Goal: Use online tool/utility

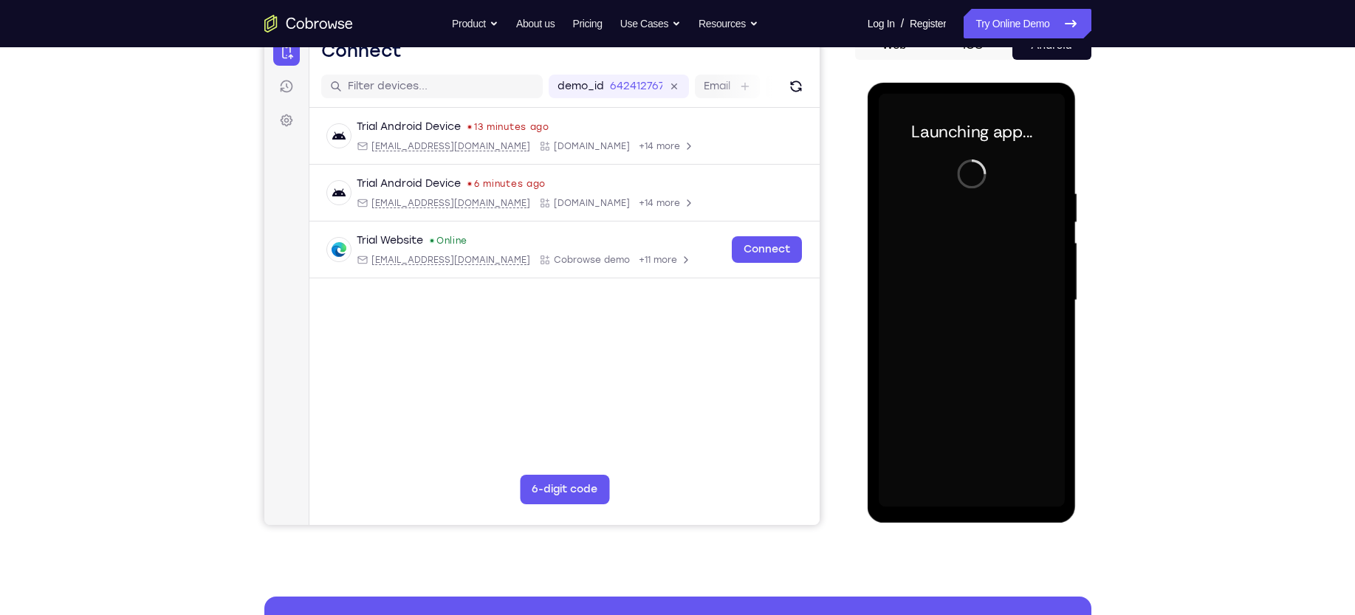
scroll to position [162, 0]
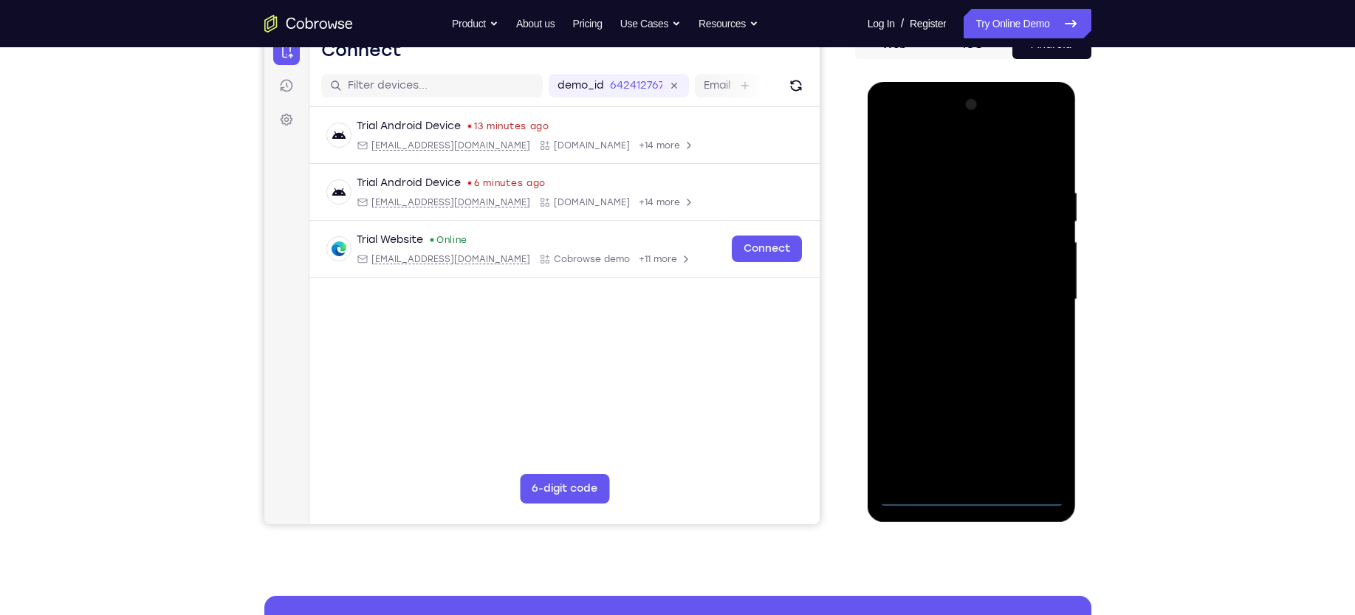
click at [957, 292] on div at bounding box center [971, 299] width 186 height 413
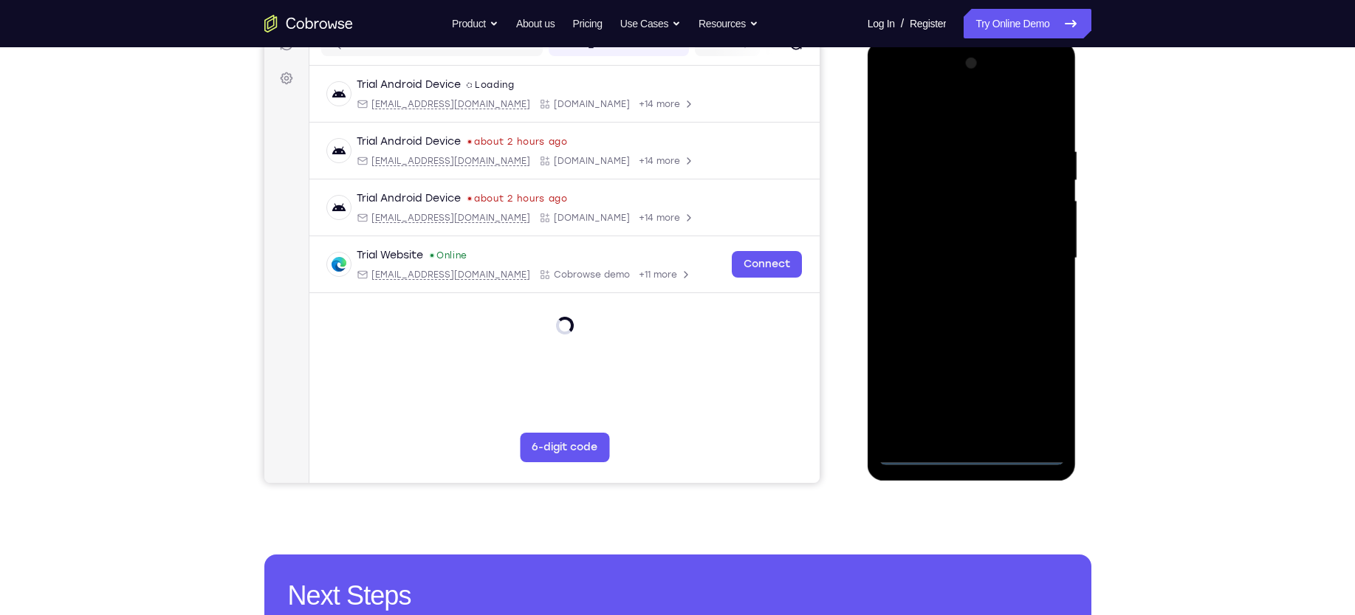
click at [969, 455] on div at bounding box center [971, 258] width 186 height 413
click at [1028, 377] on div at bounding box center [971, 258] width 186 height 413
click at [937, 110] on div at bounding box center [971, 258] width 186 height 413
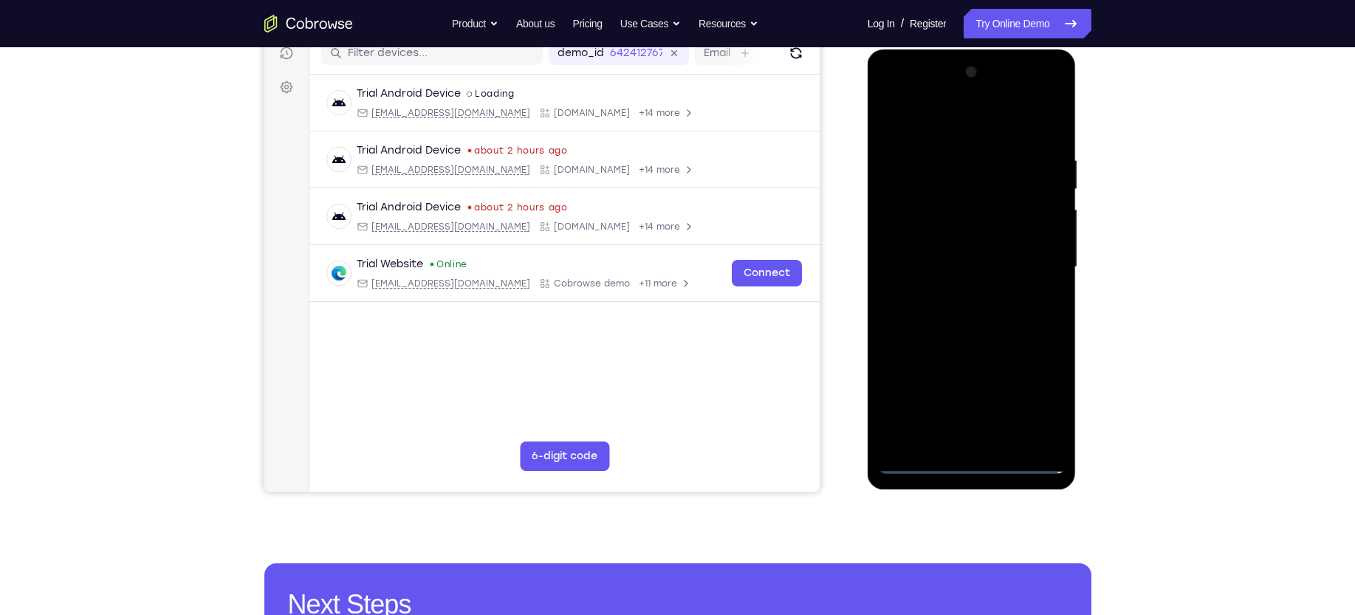
scroll to position [194, 0]
click at [1044, 266] on div at bounding box center [971, 267] width 186 height 413
click at [947, 295] on div at bounding box center [971, 267] width 186 height 413
click at [947, 247] on div at bounding box center [971, 267] width 186 height 413
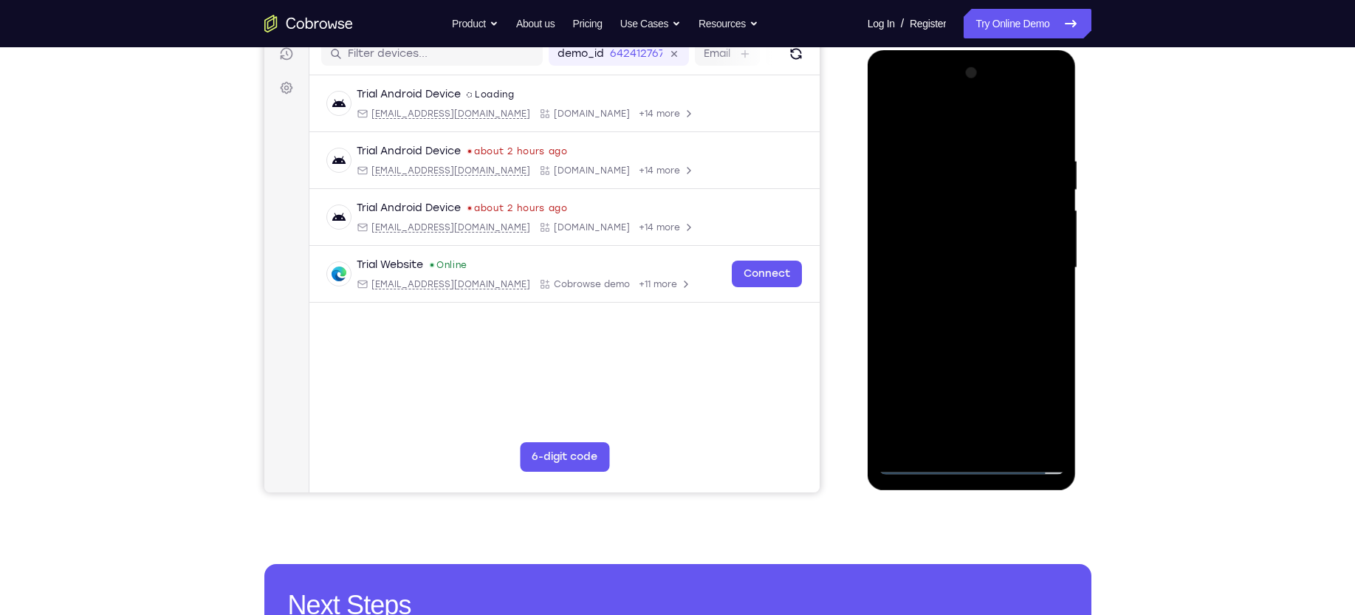
click at [954, 273] on div at bounding box center [971, 267] width 186 height 413
click at [947, 323] on div at bounding box center [971, 267] width 186 height 413
click at [951, 307] on div at bounding box center [971, 267] width 186 height 413
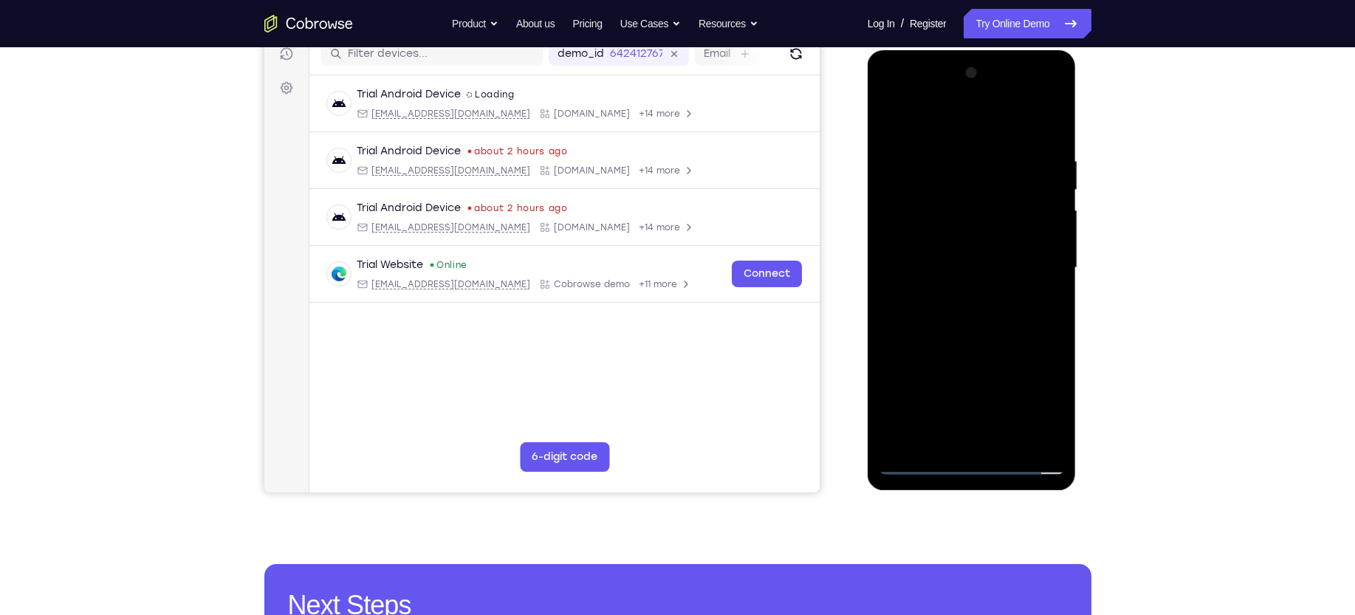
click at [951, 307] on div at bounding box center [971, 267] width 186 height 413
click at [981, 337] on div at bounding box center [971, 267] width 186 height 413
drag, startPoint x: 980, startPoint y: 337, endPoint x: 1002, endPoint y: 61, distance: 276.2
click at [1002, 61] on div at bounding box center [971, 267] width 186 height 413
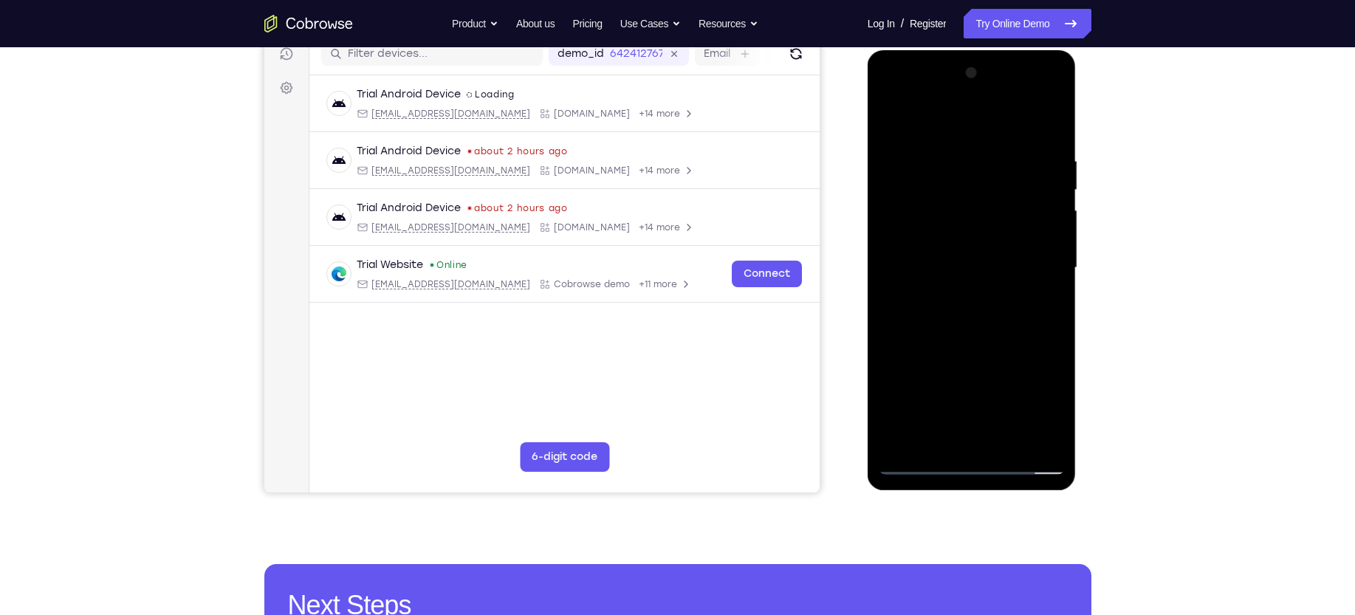
drag, startPoint x: 969, startPoint y: 334, endPoint x: 975, endPoint y: 85, distance: 248.9
click at [975, 85] on div at bounding box center [971, 267] width 186 height 413
click at [1051, 212] on div at bounding box center [971, 267] width 186 height 413
drag, startPoint x: 991, startPoint y: 291, endPoint x: 1005, endPoint y: 108, distance: 183.7
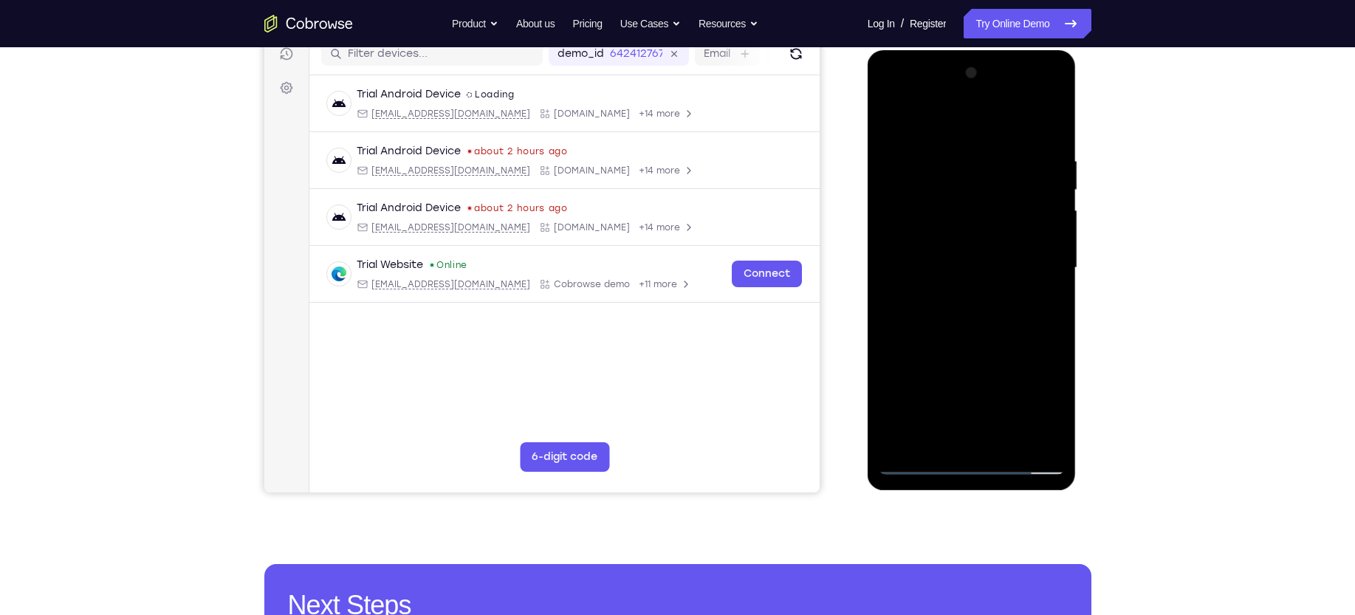
click at [1005, 108] on div at bounding box center [971, 267] width 186 height 413
click at [933, 445] on div at bounding box center [971, 267] width 186 height 413
click at [993, 119] on div at bounding box center [971, 267] width 186 height 413
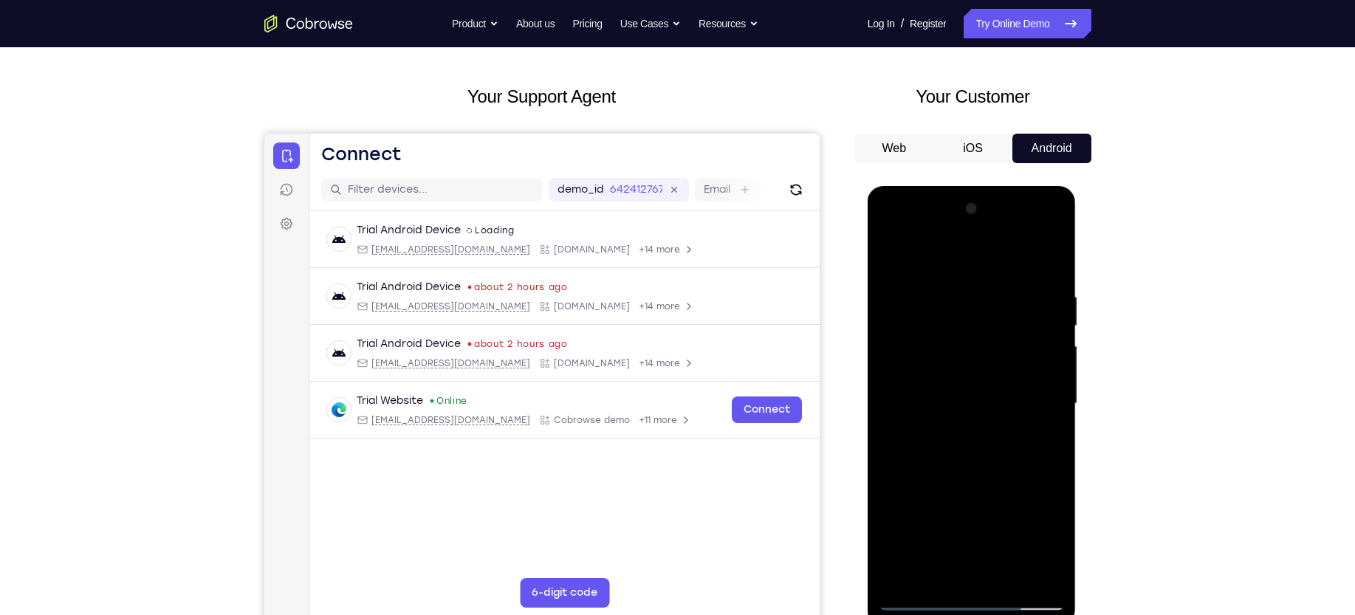
scroll to position [55, 0]
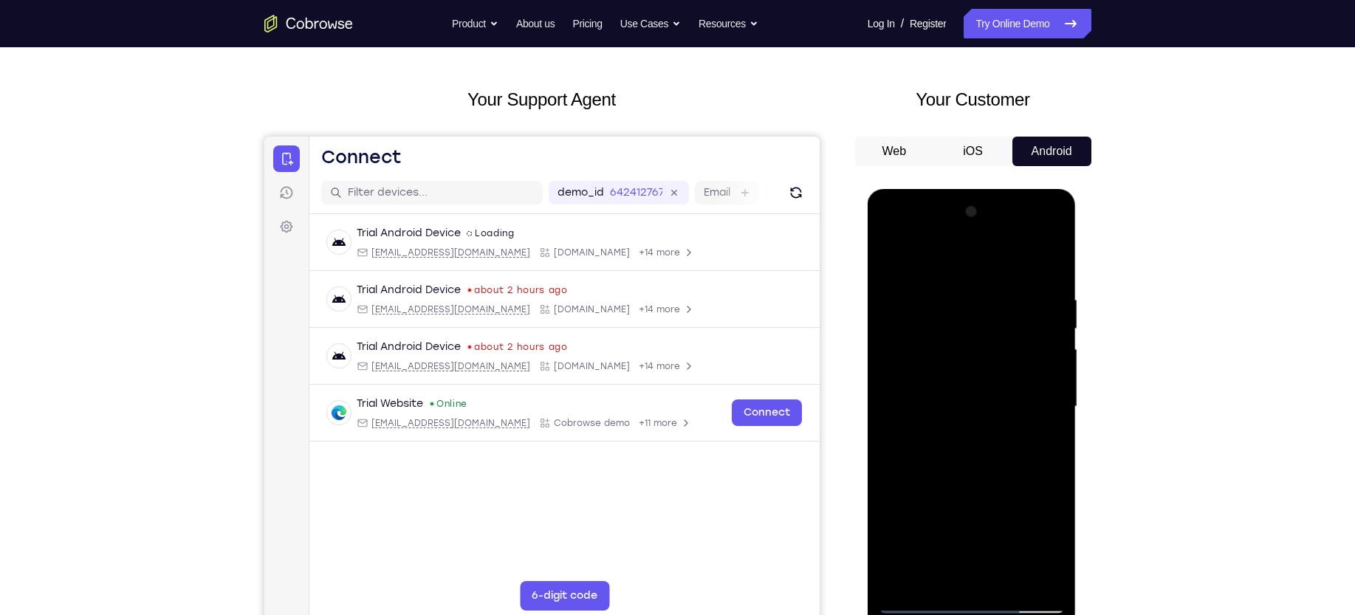
click at [961, 258] on div at bounding box center [971, 406] width 186 height 413
click at [945, 276] on div at bounding box center [971, 406] width 186 height 413
drag, startPoint x: 966, startPoint y: 331, endPoint x: 929, endPoint y: 478, distance: 151.6
click at [929, 478] on div at bounding box center [971, 406] width 186 height 413
click at [963, 431] on div at bounding box center [971, 406] width 186 height 413
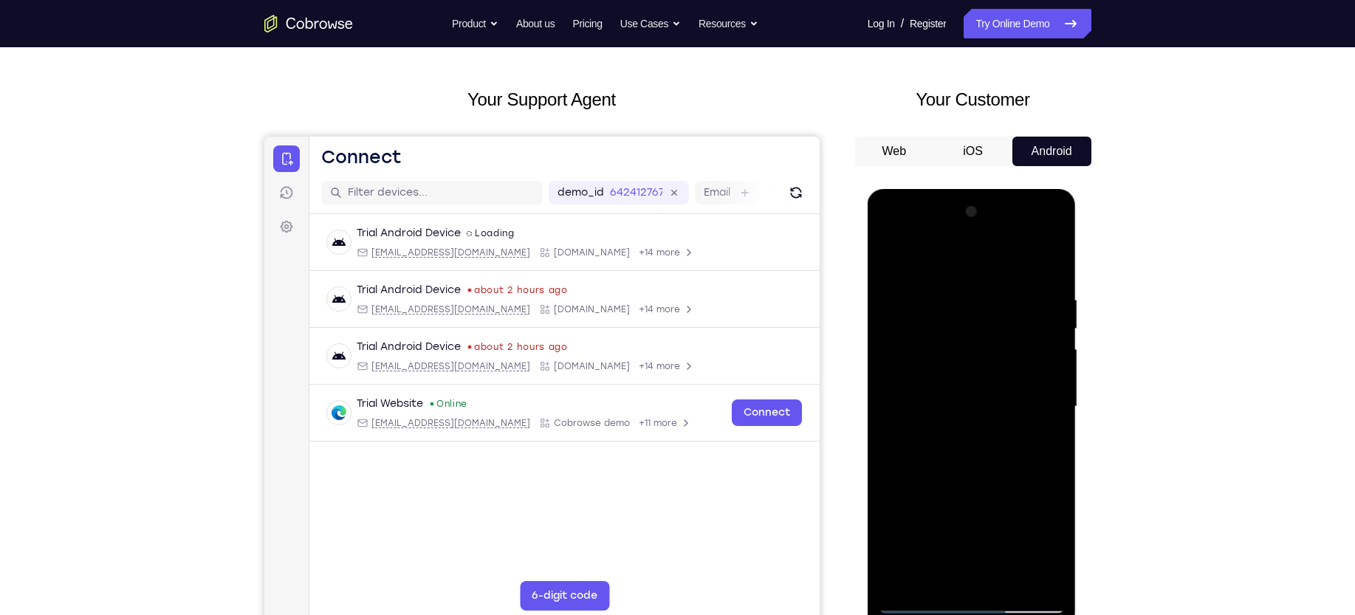
click at [961, 266] on div at bounding box center [971, 406] width 186 height 413
click at [957, 272] on div at bounding box center [971, 406] width 186 height 413
drag, startPoint x: 960, startPoint y: 349, endPoint x: 983, endPoint y: 249, distance: 103.1
click at [983, 249] on div at bounding box center [971, 406] width 186 height 413
drag, startPoint x: 972, startPoint y: 316, endPoint x: 988, endPoint y: 230, distance: 87.0
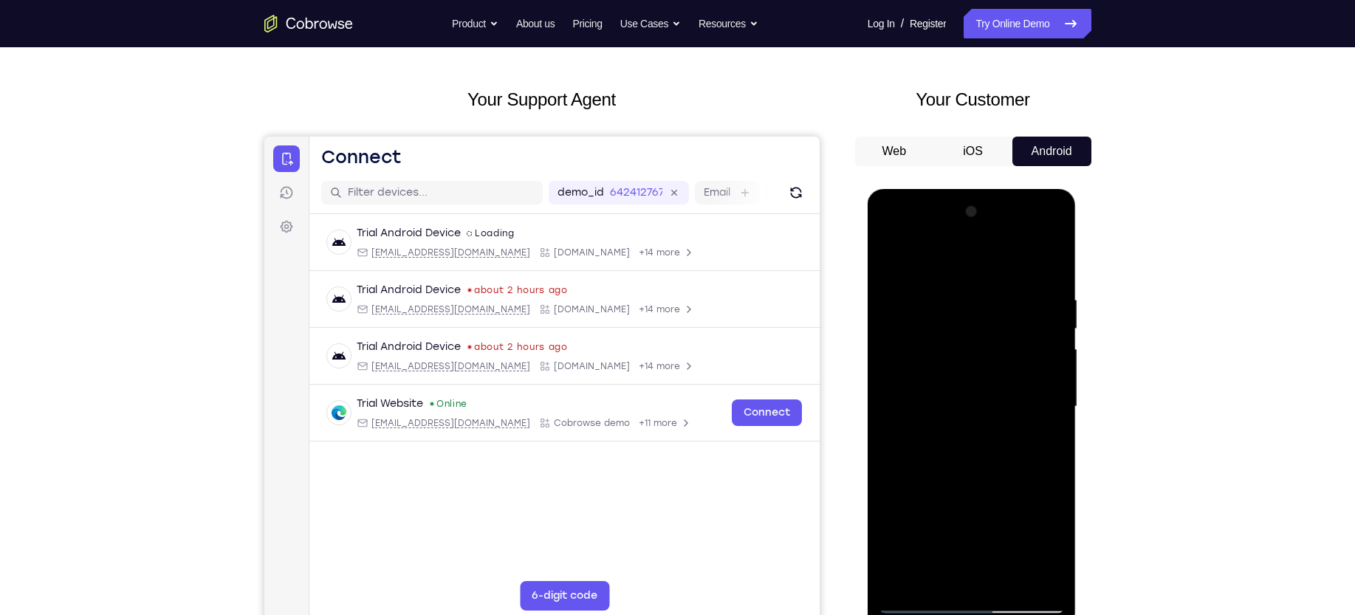
click at [988, 230] on div at bounding box center [971, 406] width 186 height 413
drag, startPoint x: 957, startPoint y: 295, endPoint x: 932, endPoint y: 486, distance: 192.1
click at [932, 486] on div at bounding box center [971, 406] width 186 height 413
click at [969, 267] on div at bounding box center [971, 406] width 186 height 413
drag, startPoint x: 969, startPoint y: 294, endPoint x: 875, endPoint y: 486, distance: 213.6
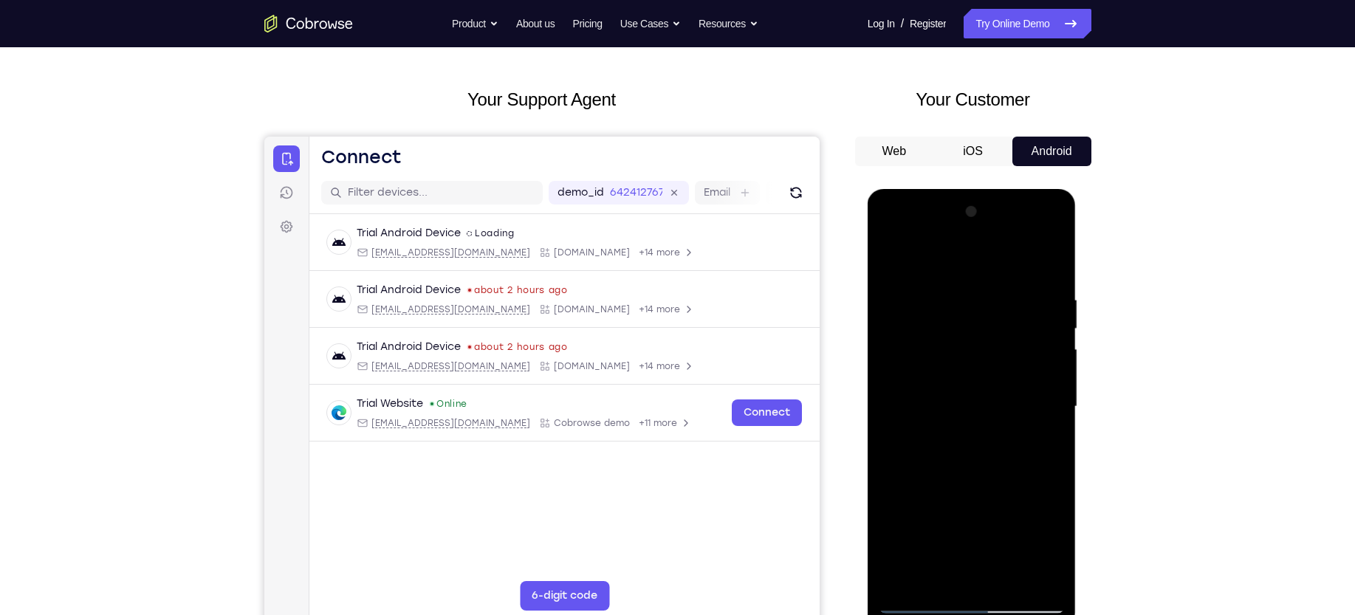
click at [875, 486] on div at bounding box center [971, 409] width 209 height 440
click at [954, 278] on div at bounding box center [971, 406] width 186 height 413
click at [935, 380] on div at bounding box center [971, 406] width 186 height 413
click at [1048, 286] on div at bounding box center [971, 406] width 186 height 413
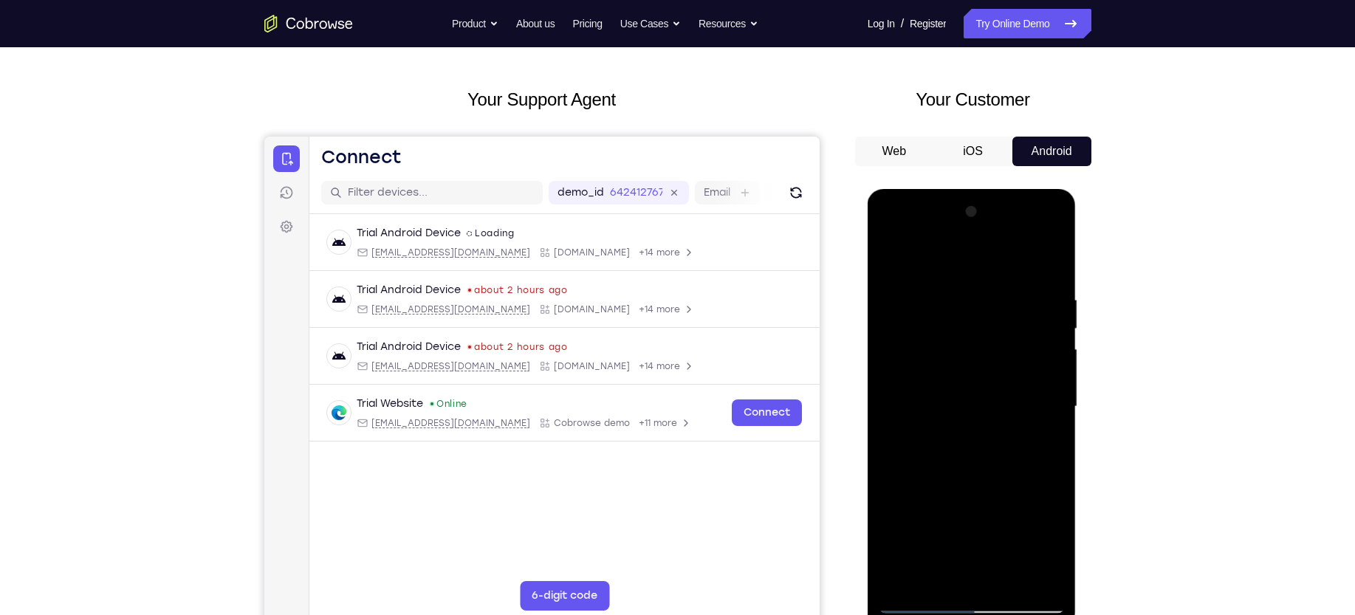
click at [963, 446] on div at bounding box center [971, 406] width 186 height 413
drag, startPoint x: 980, startPoint y: 331, endPoint x: 983, endPoint y: 283, distance: 48.0
click at [983, 283] on div at bounding box center [971, 406] width 186 height 413
drag, startPoint x: 1013, startPoint y: 310, endPoint x: 1001, endPoint y: 204, distance: 107.0
click at [1001, 204] on div at bounding box center [971, 406] width 186 height 413
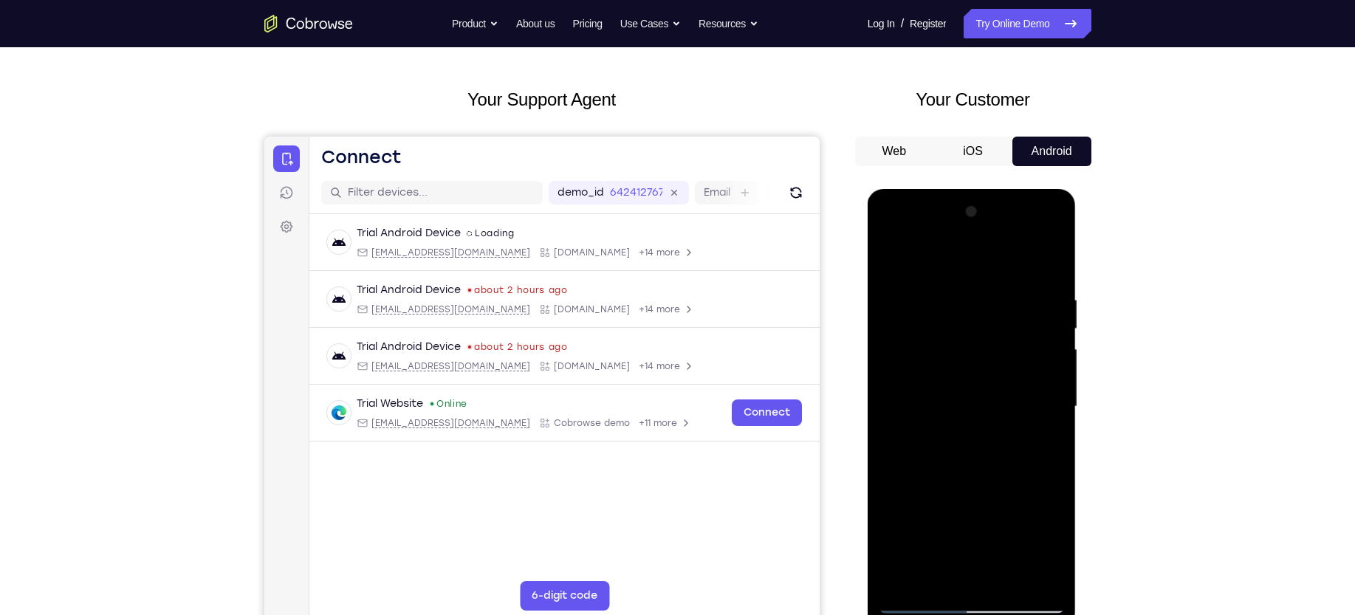
drag, startPoint x: 1021, startPoint y: 339, endPoint x: 1023, endPoint y: 229, distance: 110.0
click at [1023, 229] on div at bounding box center [971, 406] width 186 height 413
drag, startPoint x: 1030, startPoint y: 302, endPoint x: 1885, endPoint y: 331, distance: 855.3
click at [1017, 189] on html "Online web based iOS Simulators and Android Emulators. Run iPhone, iPad, Mobile…" at bounding box center [972, 410] width 210 height 443
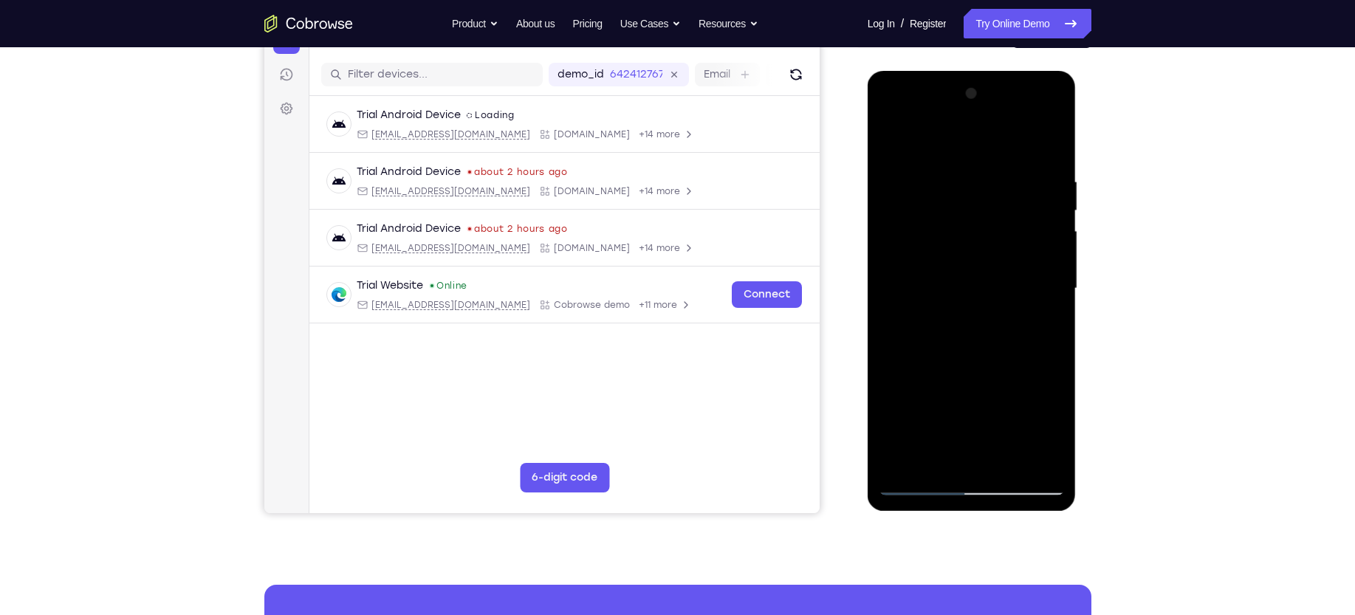
scroll to position [173, 0]
click at [973, 364] on div at bounding box center [971, 289] width 186 height 413
click at [936, 447] on div at bounding box center [971, 289] width 186 height 413
click at [1036, 329] on div at bounding box center [971, 289] width 186 height 413
click at [982, 323] on div at bounding box center [971, 289] width 186 height 413
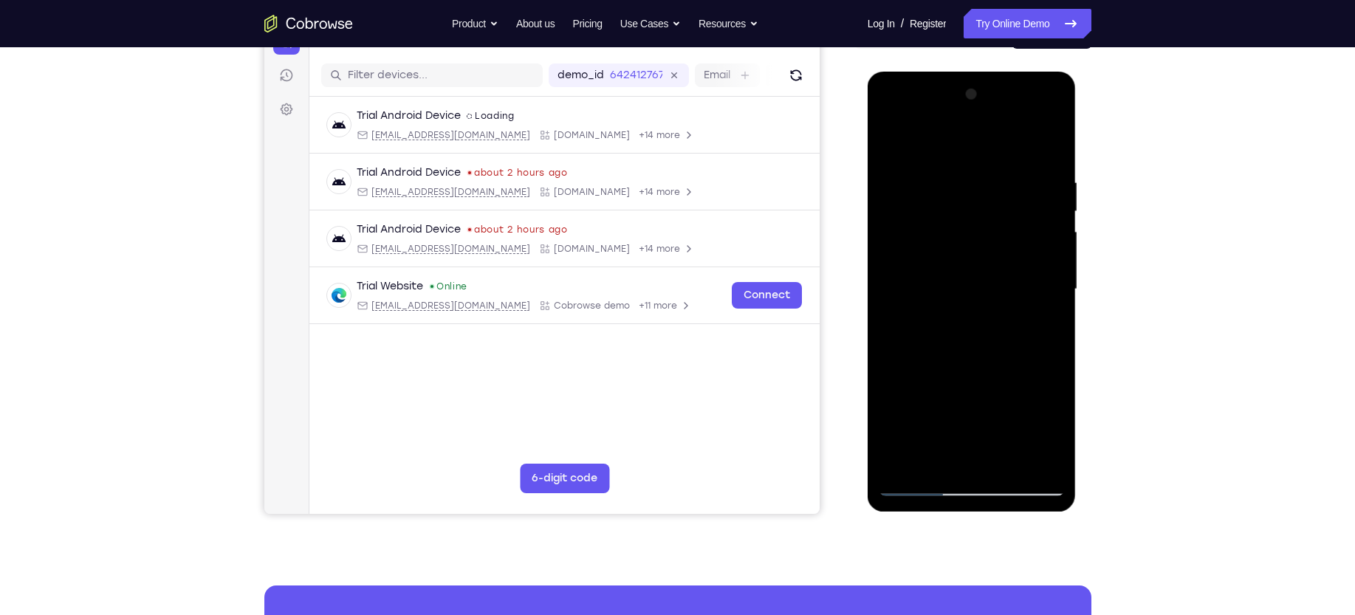
click at [1039, 318] on div at bounding box center [971, 289] width 186 height 413
click at [891, 144] on div at bounding box center [971, 289] width 186 height 413
click at [895, 140] on div at bounding box center [971, 289] width 186 height 413
click at [1039, 450] on div at bounding box center [971, 289] width 186 height 413
click at [1045, 461] on div at bounding box center [971, 289] width 186 height 413
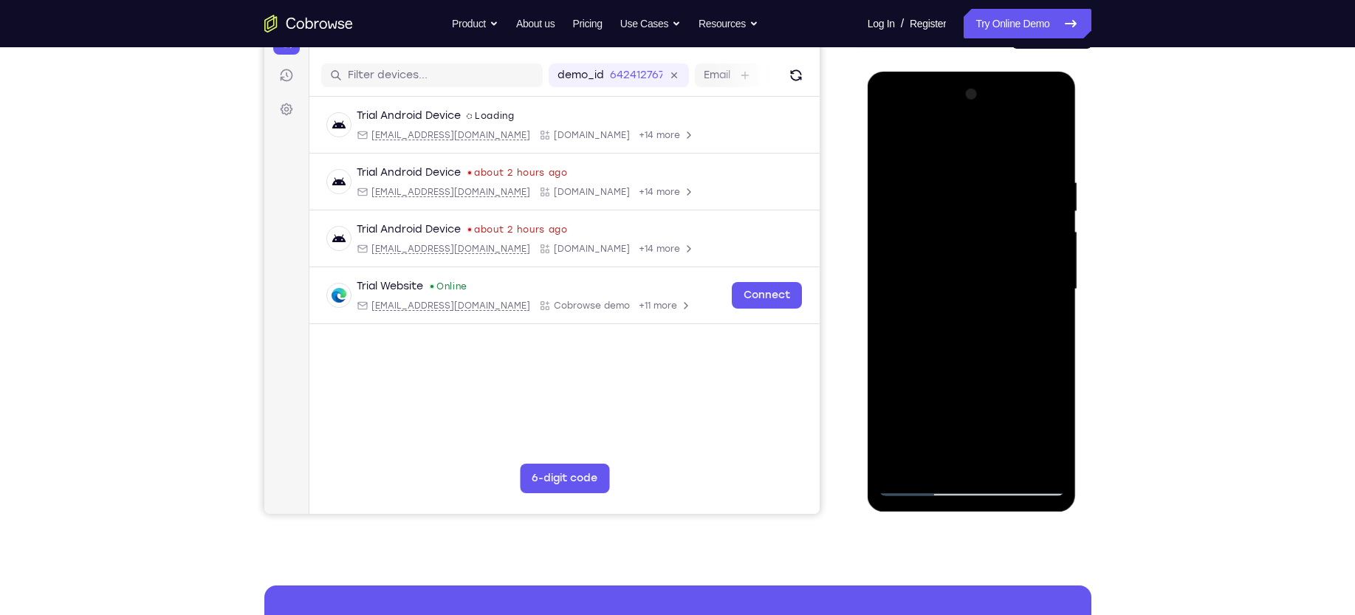
click at [980, 314] on div at bounding box center [971, 289] width 186 height 413
click at [892, 134] on div at bounding box center [971, 289] width 186 height 413
click at [941, 460] on div at bounding box center [971, 289] width 186 height 413
click at [978, 137] on div at bounding box center [971, 289] width 186 height 413
click at [955, 159] on div at bounding box center [971, 289] width 186 height 413
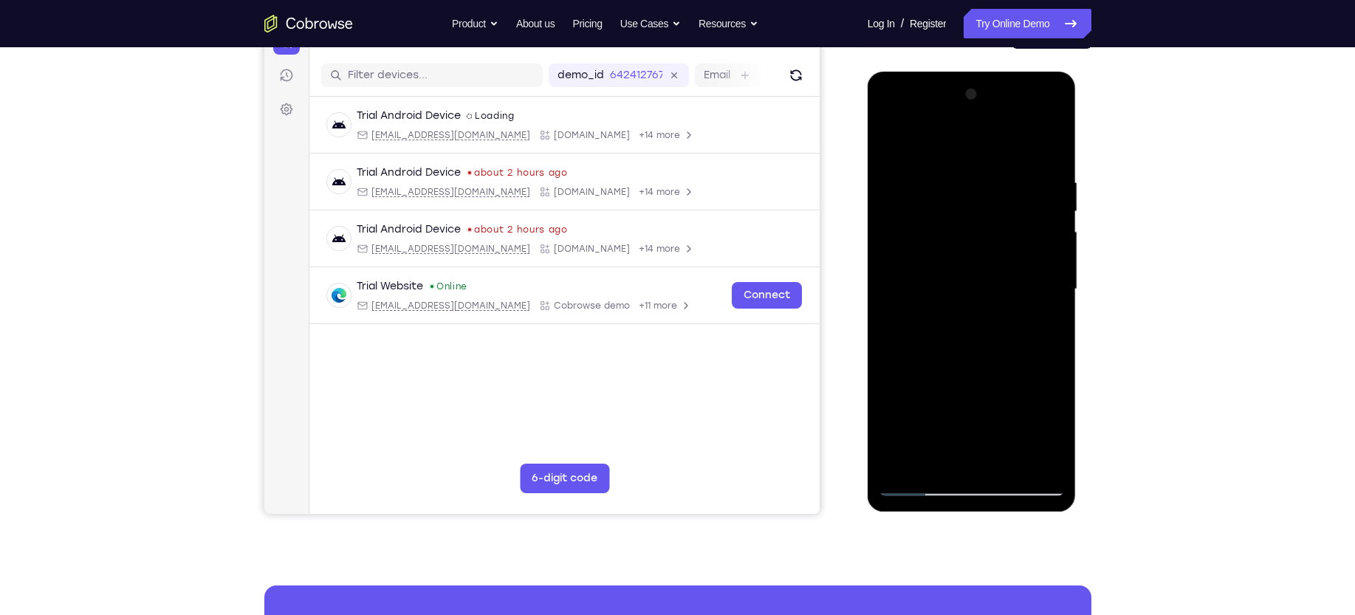
click at [960, 295] on div at bounding box center [971, 289] width 186 height 413
click at [969, 144] on div at bounding box center [971, 289] width 186 height 413
click at [895, 140] on div at bounding box center [971, 289] width 186 height 413
click at [971, 303] on div at bounding box center [971, 289] width 186 height 413
click at [952, 141] on div at bounding box center [971, 289] width 186 height 413
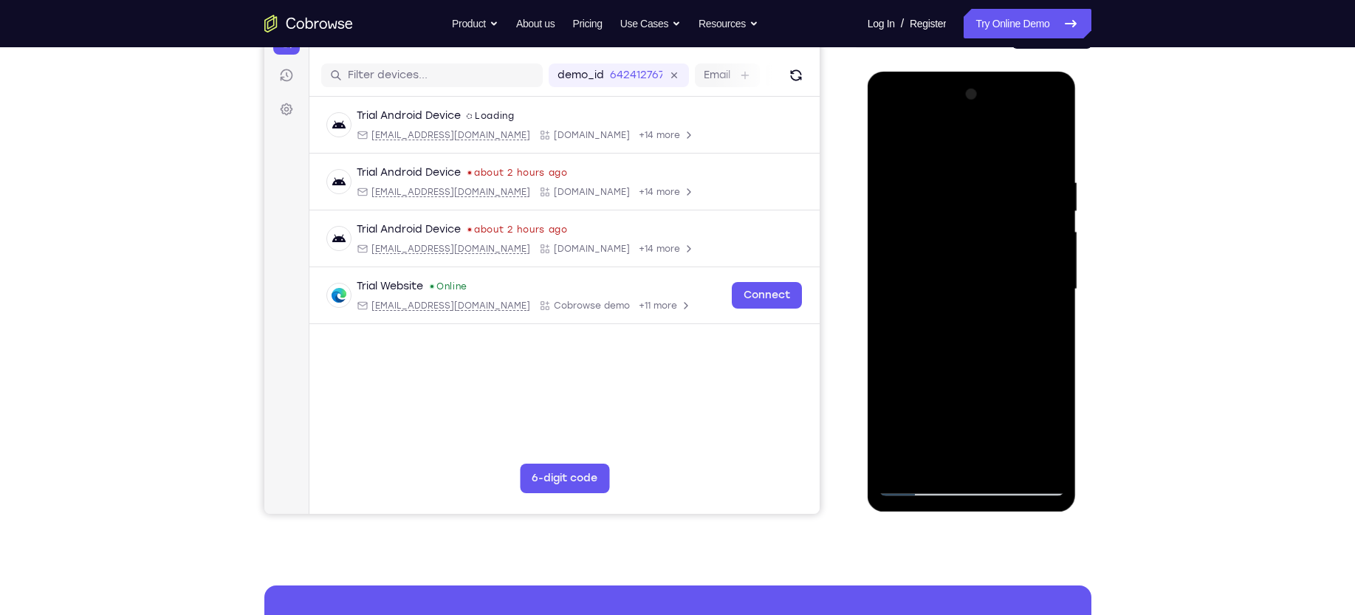
click at [952, 141] on div at bounding box center [971, 289] width 186 height 413
click at [892, 139] on div at bounding box center [971, 289] width 186 height 413
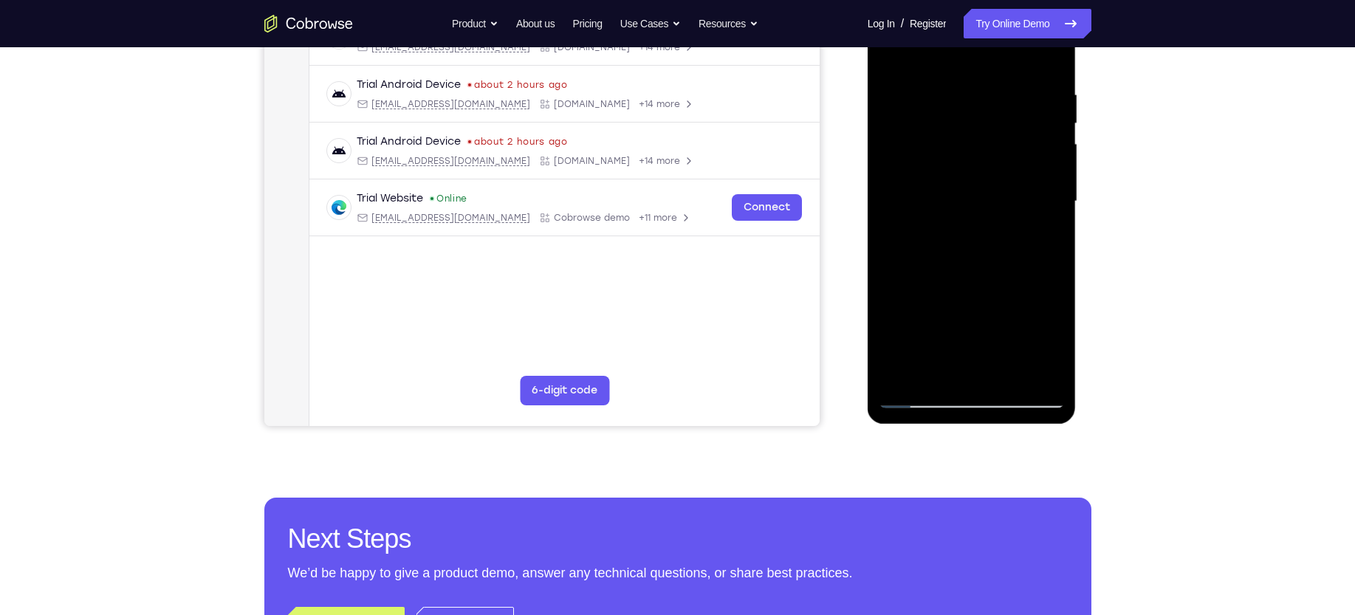
scroll to position [327, 0]
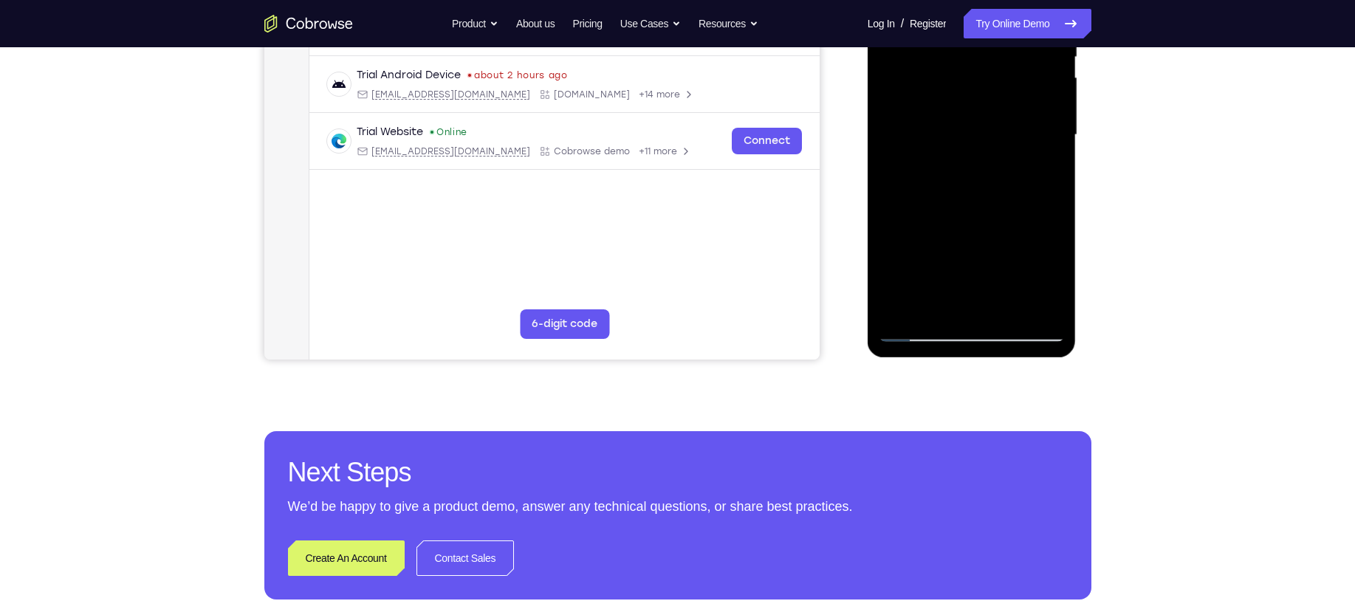
click at [1042, 212] on div at bounding box center [971, 134] width 186 height 413
click at [912, 201] on div at bounding box center [971, 134] width 186 height 413
drag, startPoint x: 957, startPoint y: 189, endPoint x: 987, endPoint y: 80, distance: 113.2
click at [987, 80] on div at bounding box center [971, 134] width 186 height 413
drag, startPoint x: 968, startPoint y: 144, endPoint x: 1003, endPoint y: 52, distance: 98.8
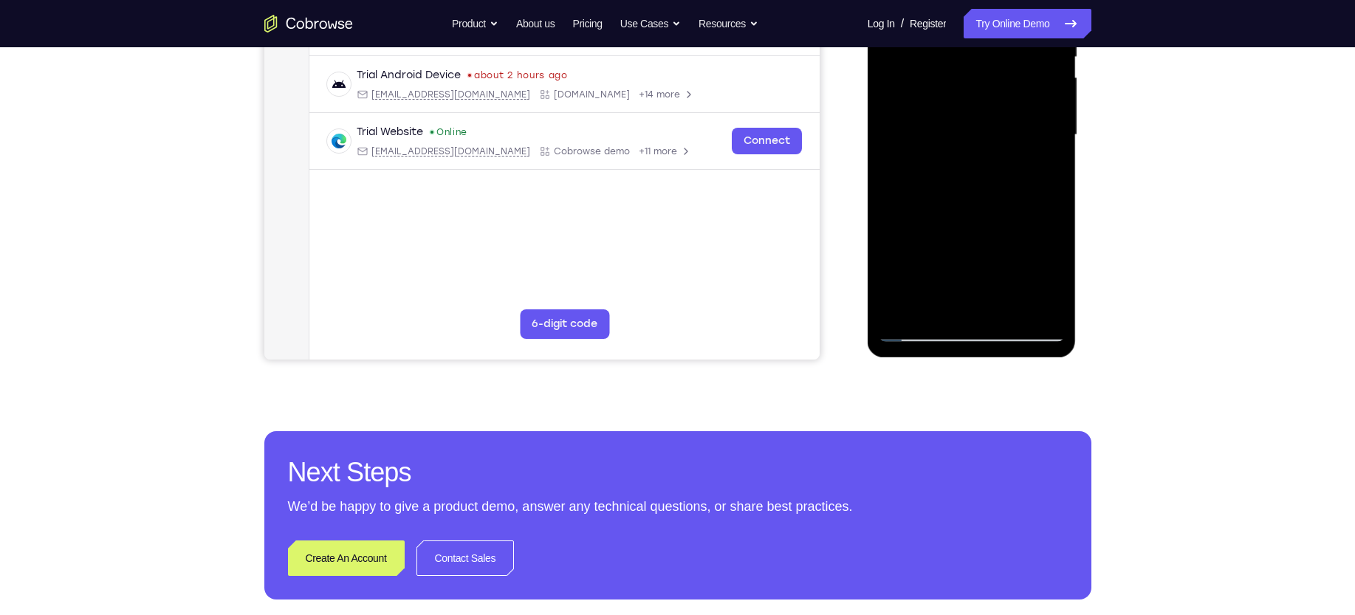
click at [1003, 52] on div at bounding box center [971, 134] width 186 height 413
drag, startPoint x: 979, startPoint y: 141, endPoint x: 1866, endPoint y: -48, distance: 907.2
click at [999, 35] on div at bounding box center [971, 134] width 186 height 413
drag, startPoint x: 965, startPoint y: 148, endPoint x: 987, endPoint y: 18, distance: 131.1
click at [987, 18] on div at bounding box center [971, 134] width 186 height 413
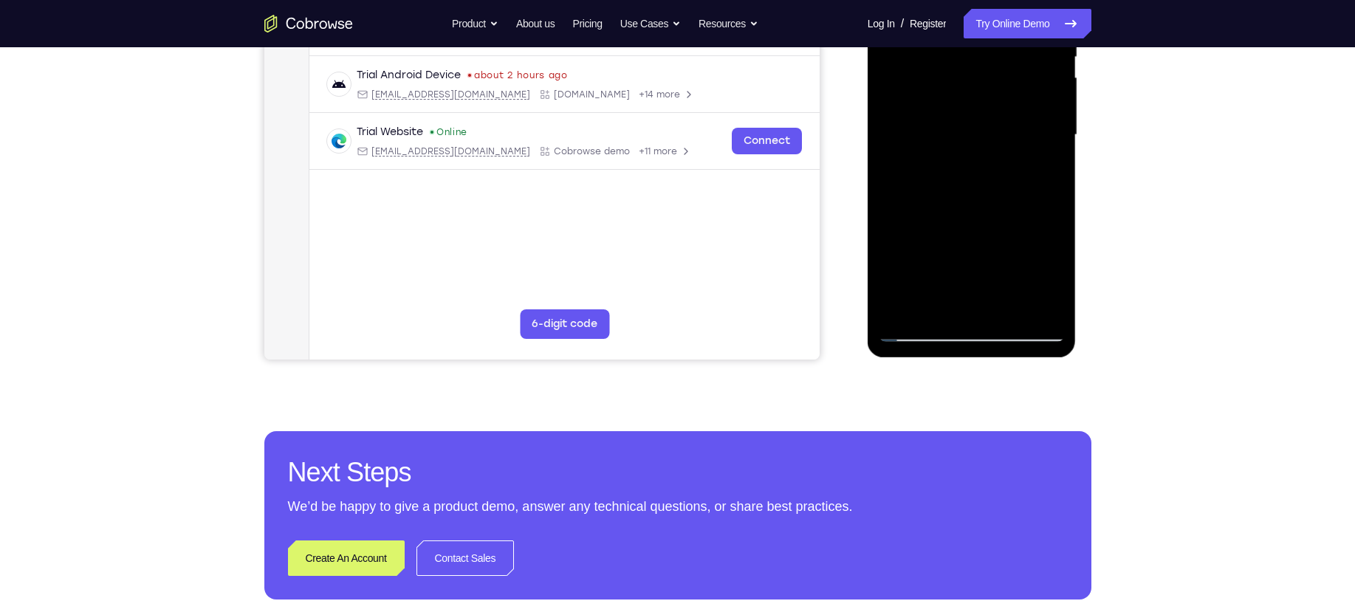
drag, startPoint x: 990, startPoint y: 127, endPoint x: 1891, endPoint y: -52, distance: 918.1
click at [1023, 31] on div at bounding box center [971, 134] width 186 height 413
drag, startPoint x: 933, startPoint y: 158, endPoint x: 1832, endPoint y: -44, distance: 921.6
click at [965, 38] on div at bounding box center [971, 134] width 186 height 413
drag, startPoint x: 968, startPoint y: 165, endPoint x: 995, endPoint y: 83, distance: 86.4
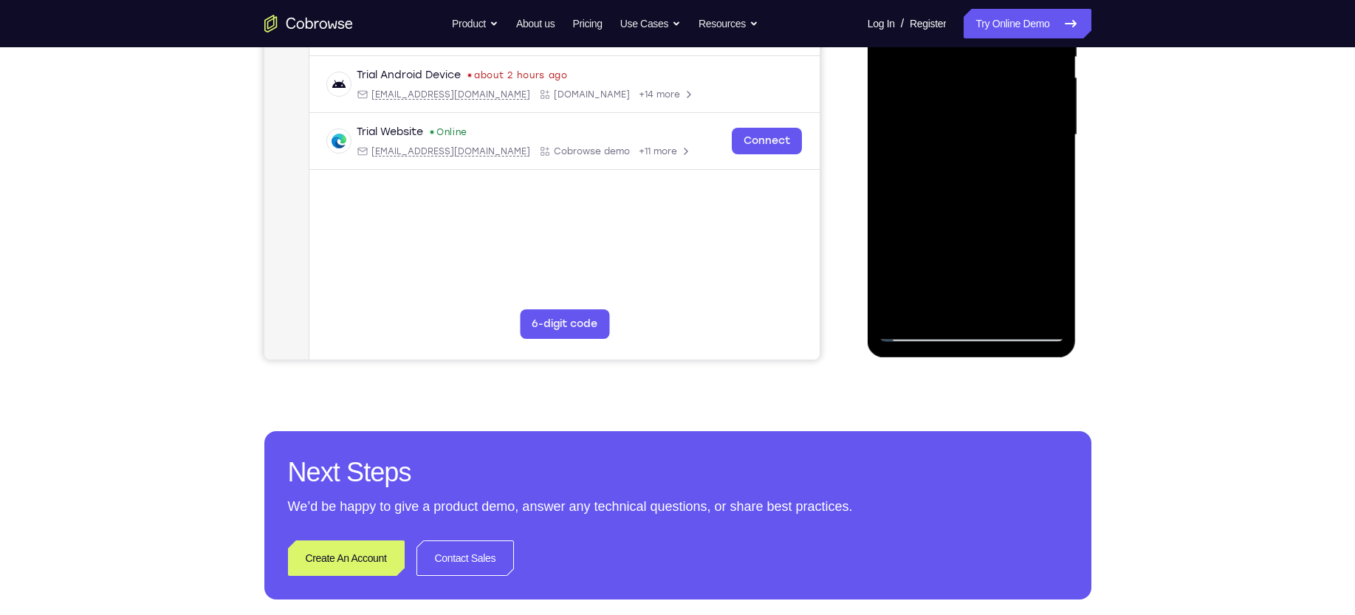
click at [995, 83] on div at bounding box center [971, 134] width 186 height 413
drag, startPoint x: 980, startPoint y: 136, endPoint x: 1016, endPoint y: 22, distance: 119.3
click at [1016, 22] on div at bounding box center [971, 134] width 186 height 413
drag, startPoint x: 997, startPoint y: 122, endPoint x: 1026, endPoint y: 402, distance: 281.3
click at [1026, 360] on html "Online web based iOS Simulators and Android Emulators. Run iPhone, iPad, Mobile…" at bounding box center [972, 138] width 210 height 443
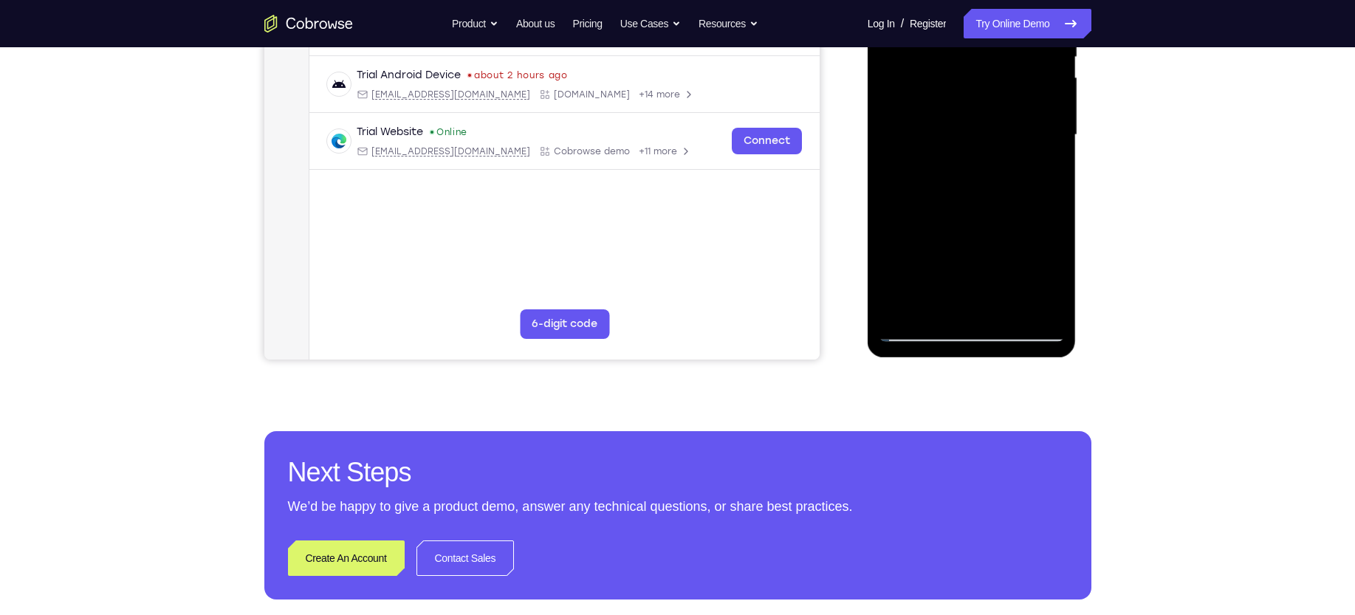
drag, startPoint x: 1005, startPoint y: 196, endPoint x: 991, endPoint y: 402, distance: 205.6
click at [991, 360] on html "Online web based iOS Simulators and Android Emulators. Run iPhone, iPad, Mobile…" at bounding box center [972, 138] width 210 height 443
drag, startPoint x: 1009, startPoint y: 238, endPoint x: 1000, endPoint y: 401, distance: 162.7
click at [1000, 360] on html "Online web based iOS Simulators and Android Emulators. Run iPhone, iPad, Mobile…" at bounding box center [972, 138] width 210 height 443
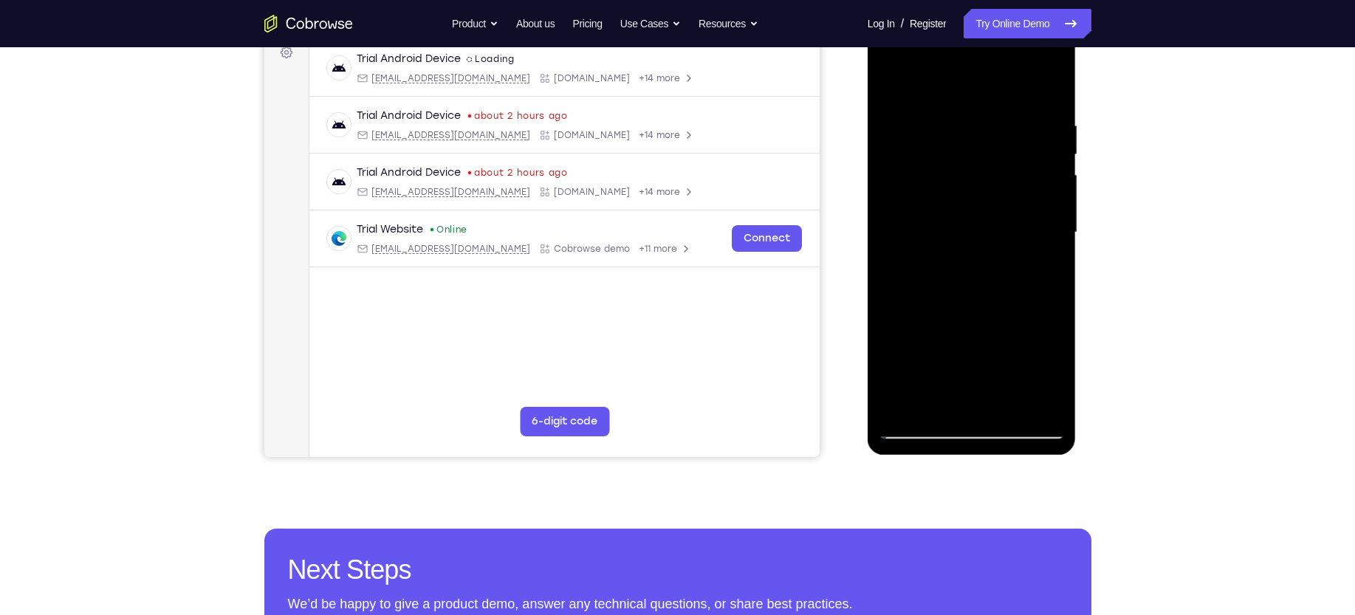
scroll to position [229, 0]
click at [892, 80] on div at bounding box center [971, 233] width 186 height 413
drag, startPoint x: 1010, startPoint y: 193, endPoint x: 1017, endPoint y: 54, distance: 139.7
click at [1017, 54] on div at bounding box center [971, 233] width 186 height 413
drag, startPoint x: 993, startPoint y: 200, endPoint x: 1005, endPoint y: 97, distance: 103.3
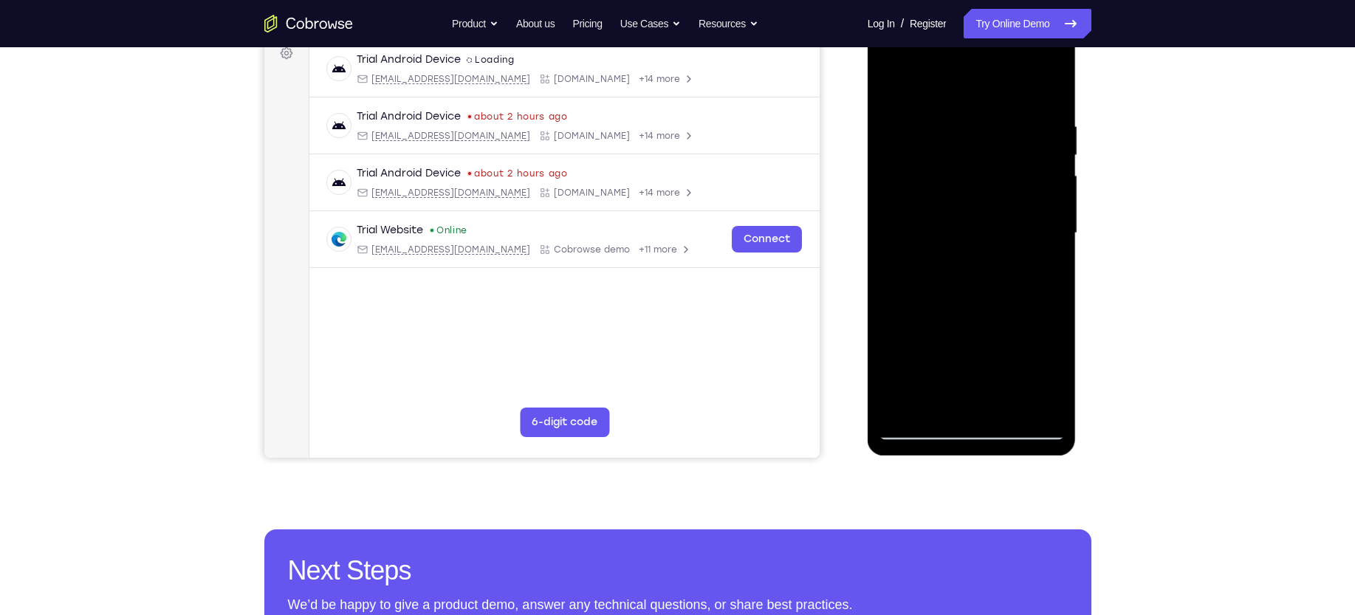
click at [1005, 97] on div at bounding box center [971, 233] width 186 height 413
drag, startPoint x: 1000, startPoint y: 137, endPoint x: 998, endPoint y: 318, distance: 180.9
click at [998, 318] on div at bounding box center [971, 233] width 186 height 413
click at [890, 84] on div at bounding box center [971, 233] width 186 height 413
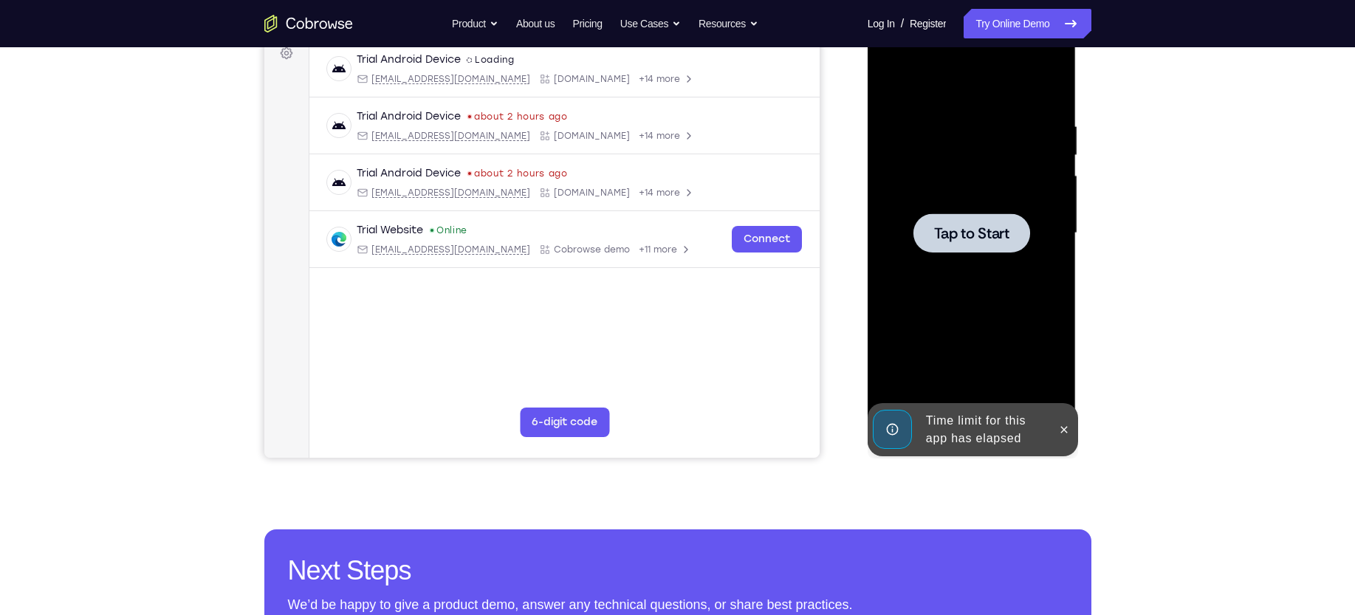
click at [983, 230] on span "Tap to Start" at bounding box center [971, 233] width 75 height 15
